Goal: Transaction & Acquisition: Purchase product/service

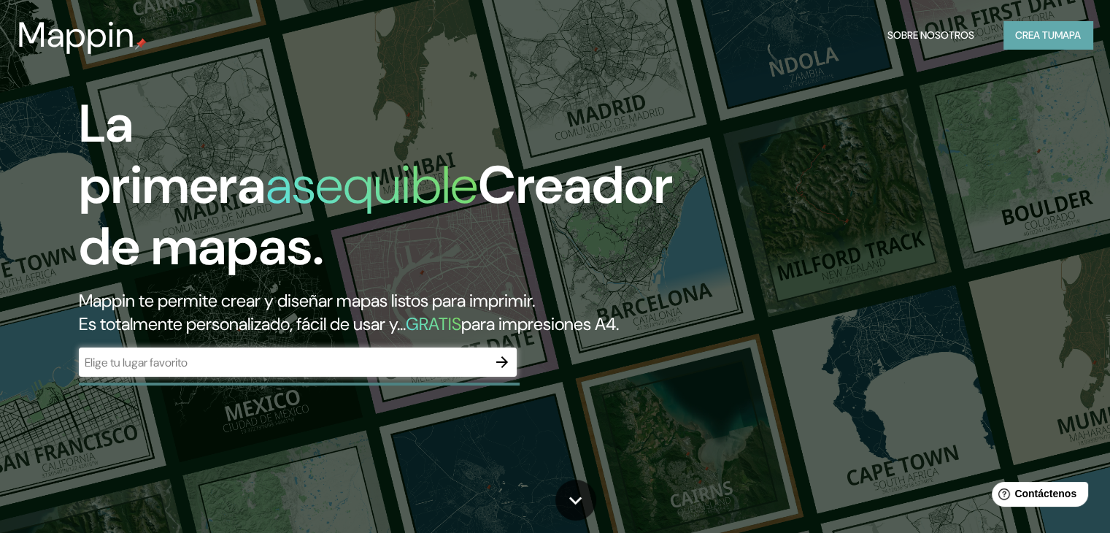
click at [1064, 39] on font "mapa" at bounding box center [1068, 34] width 26 height 13
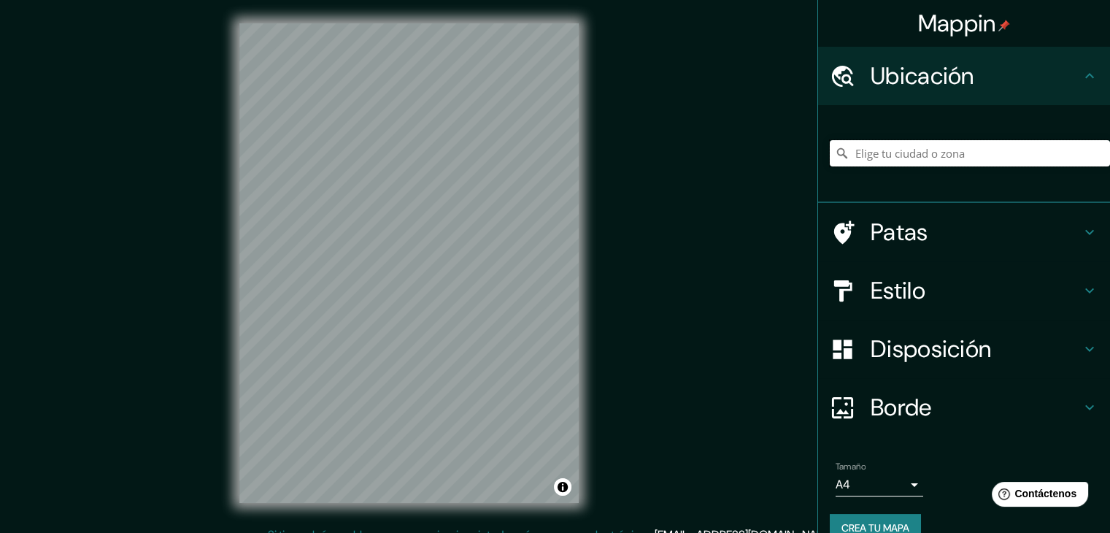
click at [899, 158] on input "Elige tu ciudad o zona" at bounding box center [970, 153] width 280 height 26
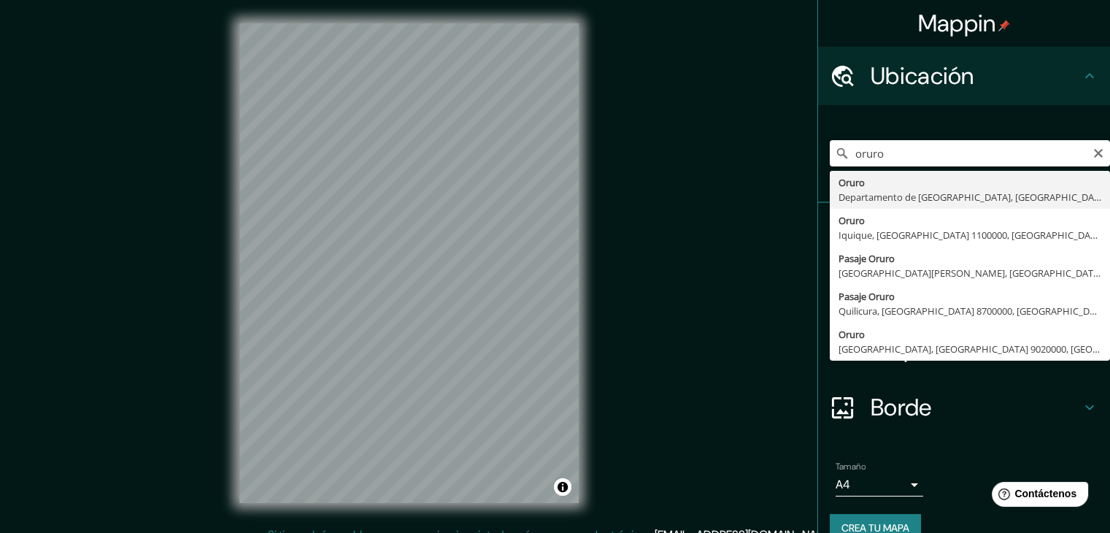
type input "Oruro, Departamento de [GEOGRAPHIC_DATA], [GEOGRAPHIC_DATA]"
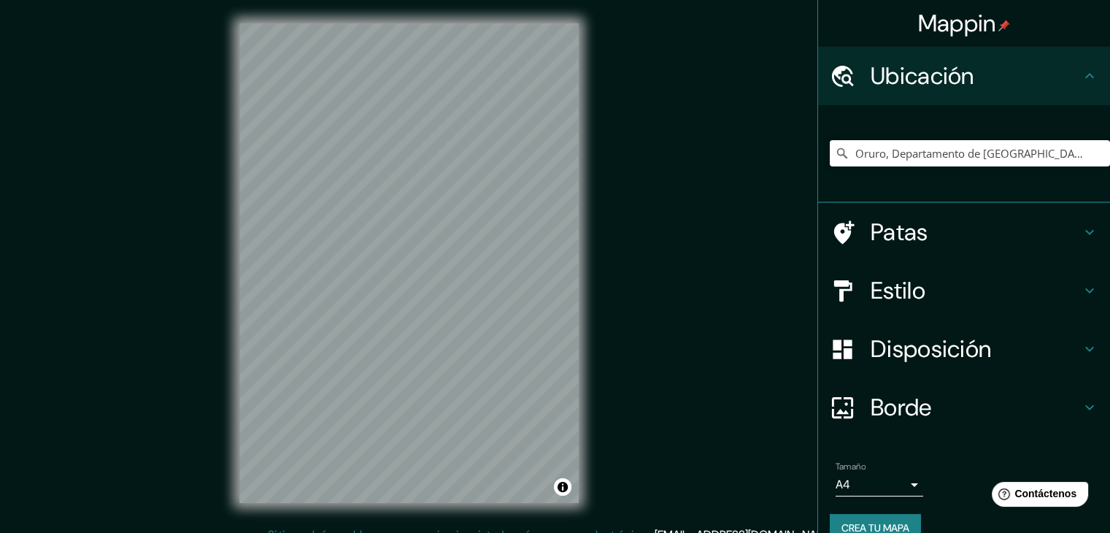
click at [1086, 291] on icon at bounding box center [1090, 290] width 9 height 5
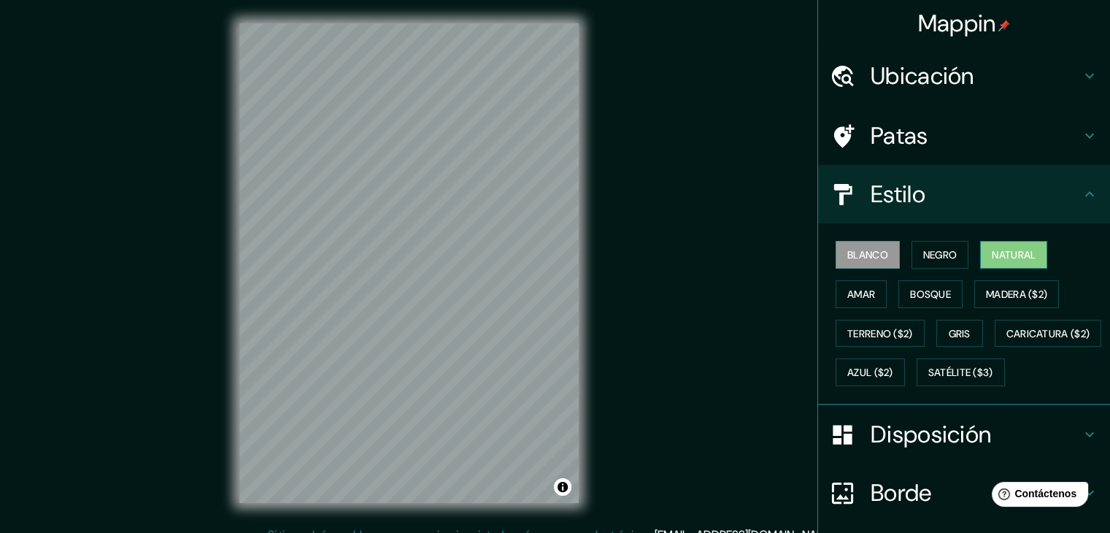
click at [1021, 256] on font "Natural" at bounding box center [1014, 254] width 44 height 13
